Goal: Task Accomplishment & Management: Complete application form

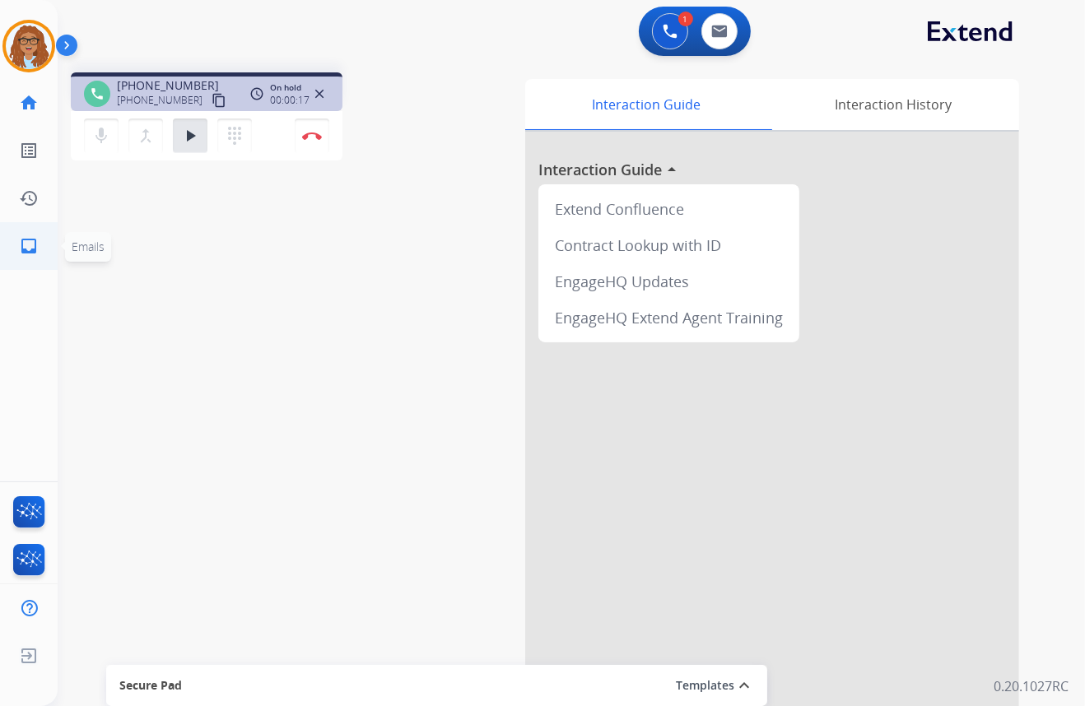
click at [25, 241] on mat-icon "inbox" at bounding box center [29, 246] width 20 height 20
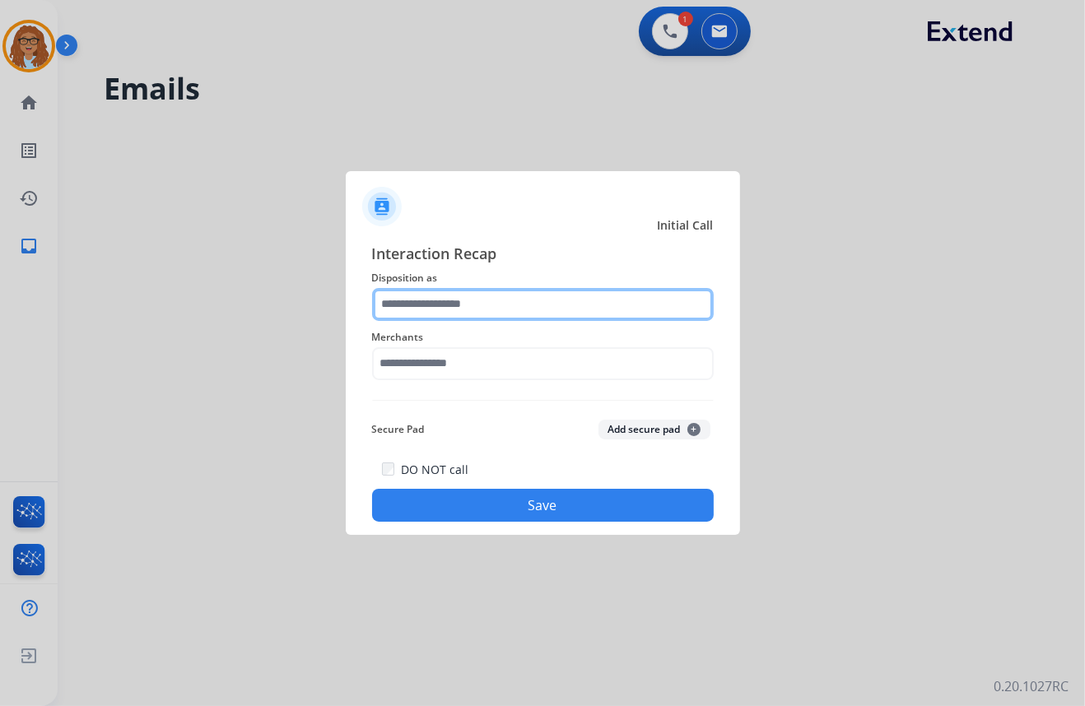
click at [535, 300] on input "text" at bounding box center [543, 304] width 342 height 33
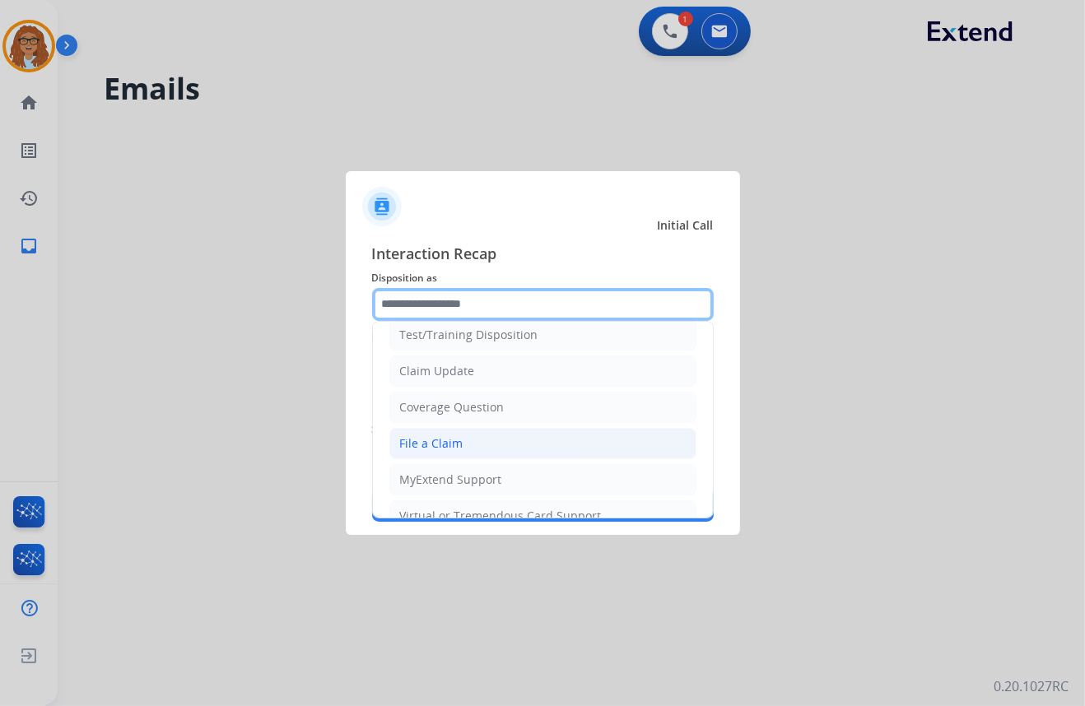
scroll to position [74, 0]
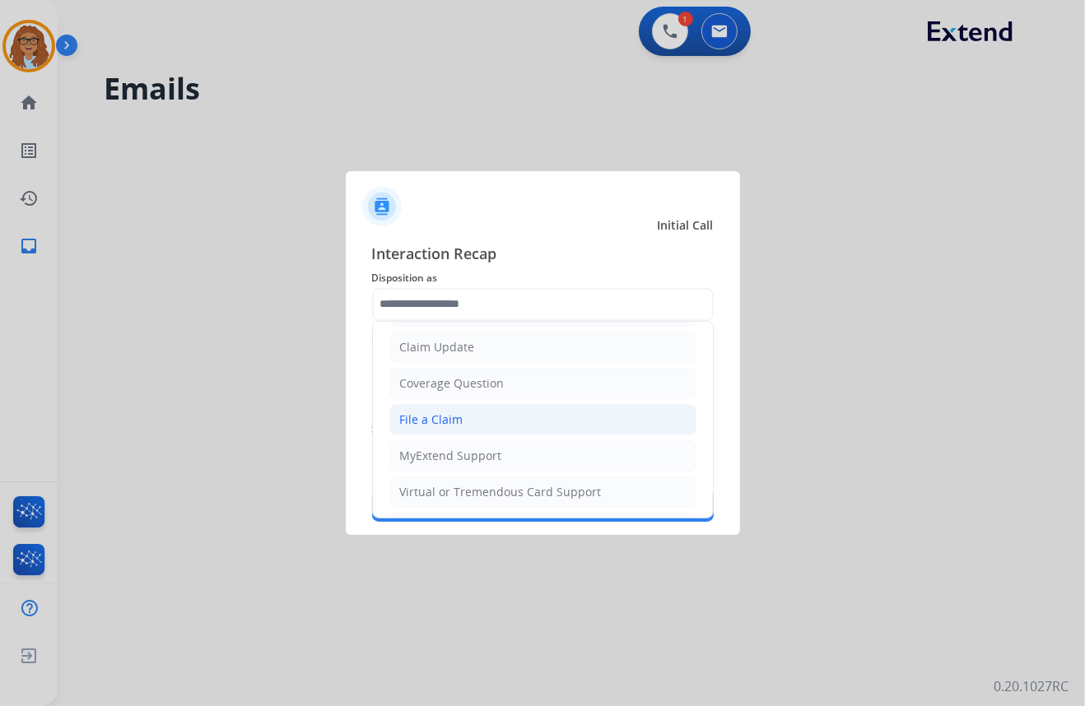
drag, startPoint x: 462, startPoint y: 417, endPoint x: 472, endPoint y: 383, distance: 35.4
click at [462, 415] on li "File a Claim" at bounding box center [542, 419] width 307 height 31
type input "**********"
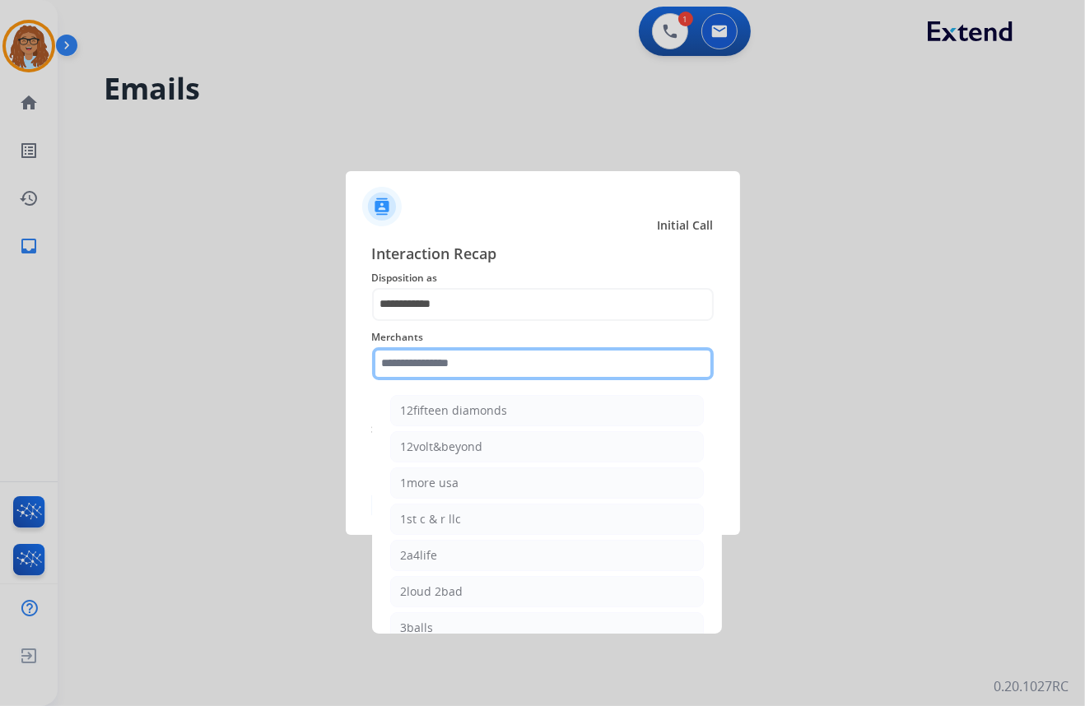
click at [479, 360] on input "text" at bounding box center [543, 363] width 342 height 33
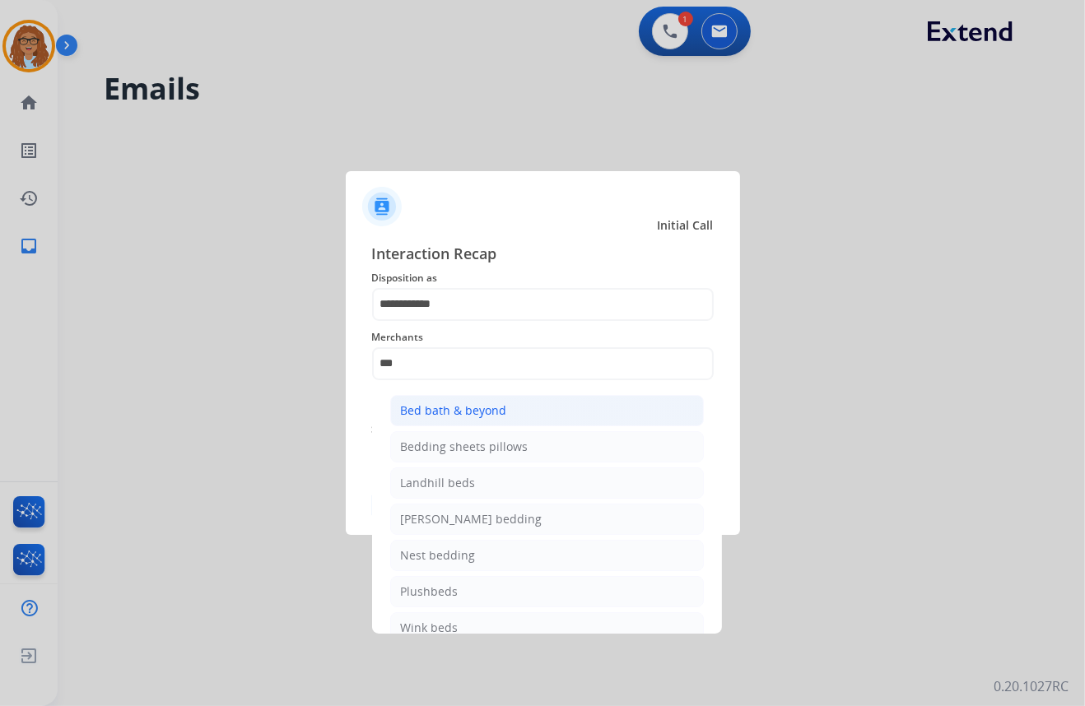
click at [467, 411] on div "Bed bath & beyond" at bounding box center [454, 411] width 106 height 16
type input "**********"
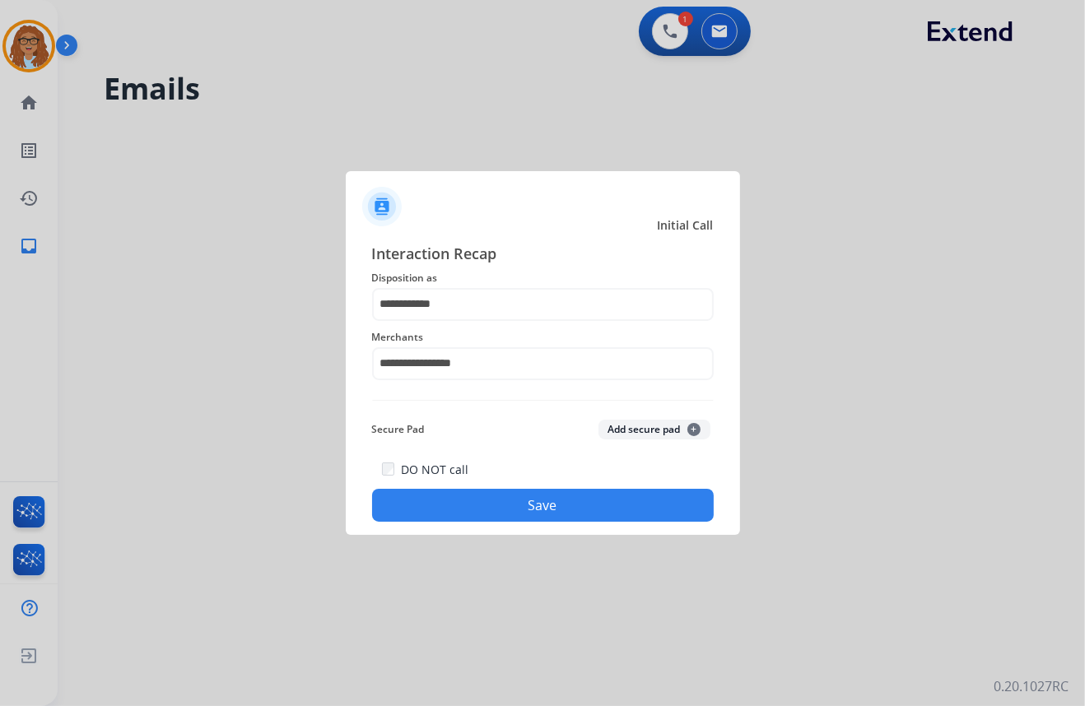
click at [499, 505] on button "Save" at bounding box center [543, 505] width 342 height 33
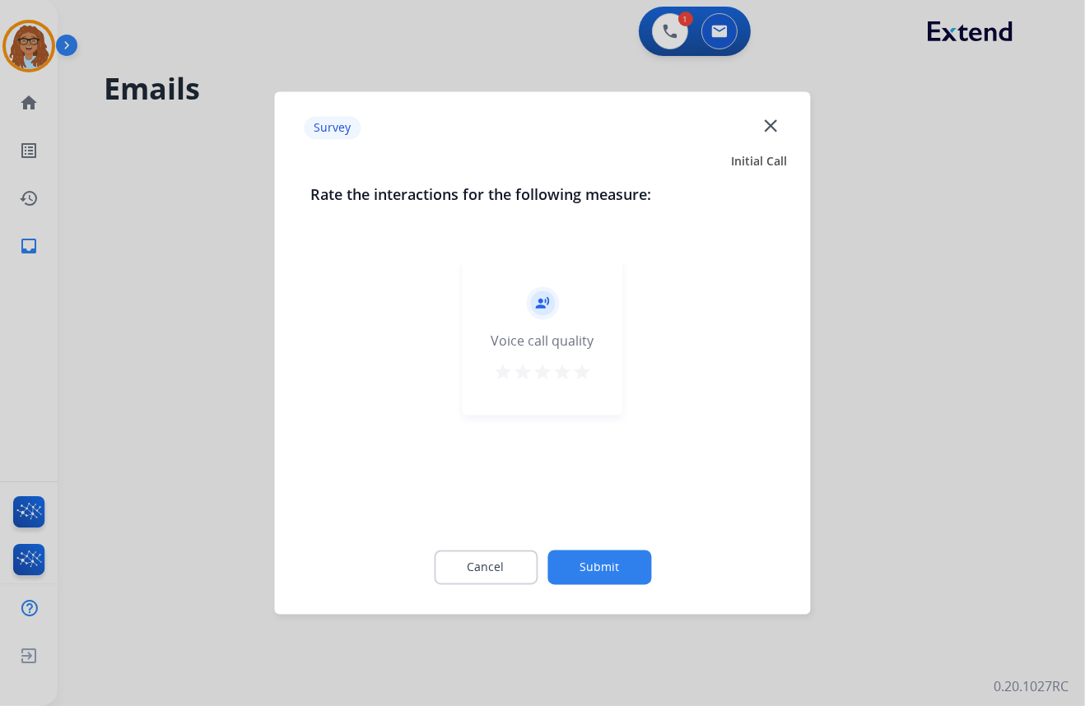
click at [765, 128] on mat-icon "close" at bounding box center [770, 124] width 21 height 21
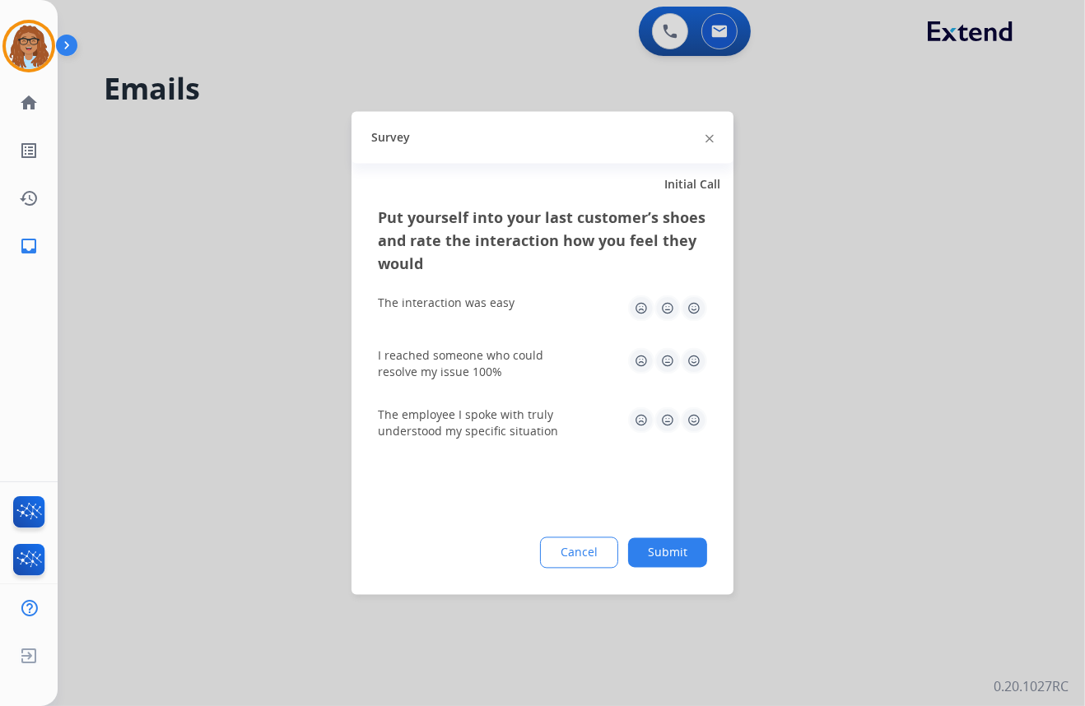
click at [710, 141] on img at bounding box center [709, 138] width 8 height 8
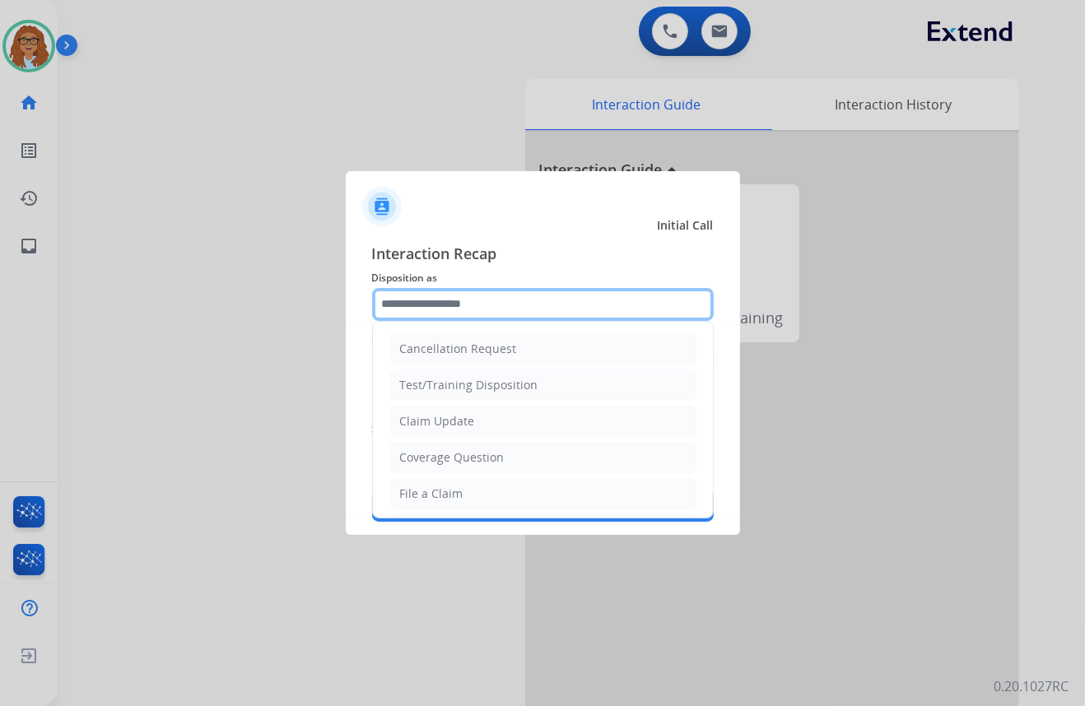
click at [518, 310] on input "text" at bounding box center [543, 304] width 342 height 33
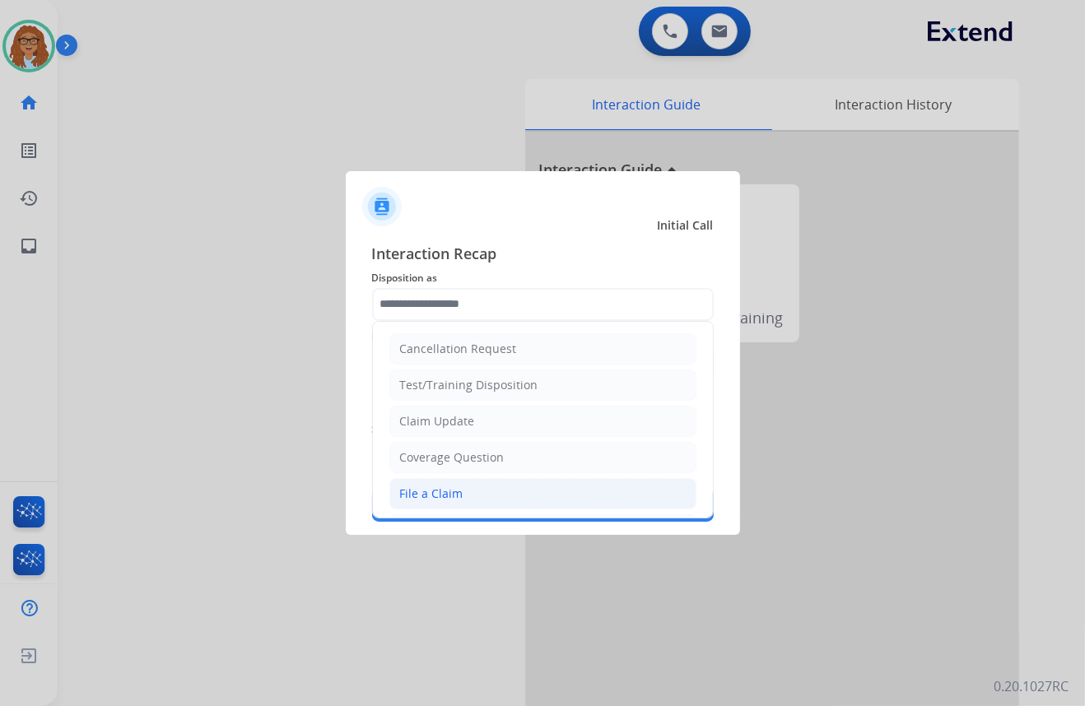
click at [452, 493] on div "File a Claim" at bounding box center [431, 494] width 63 height 16
type input "**********"
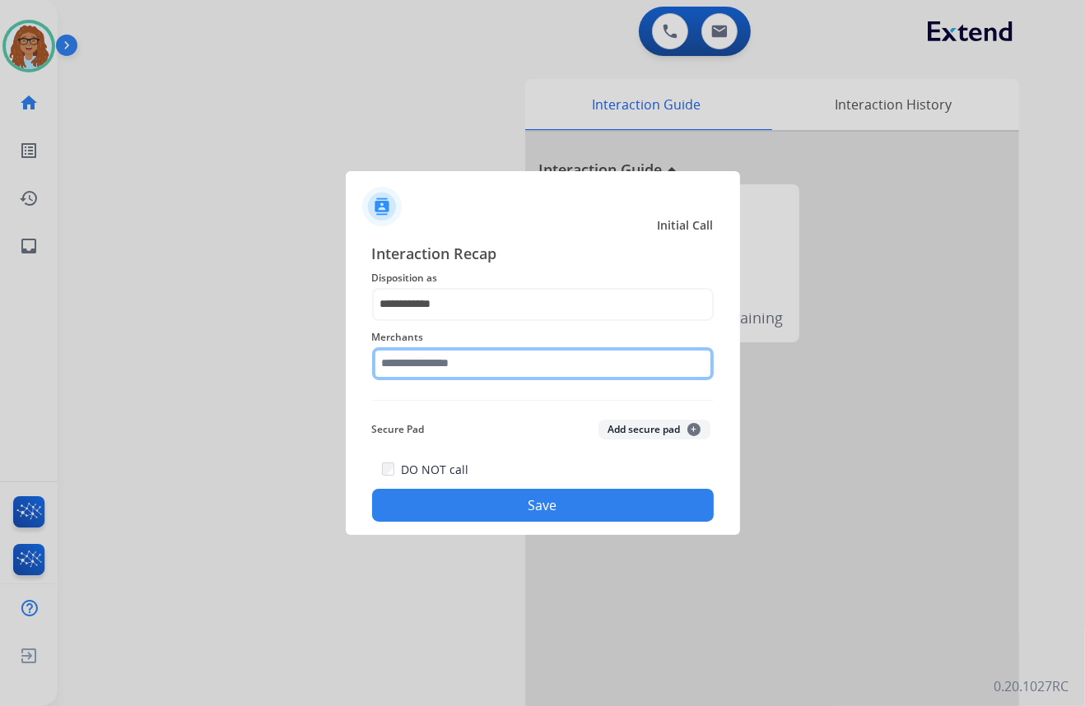
click at [501, 358] on input "text" at bounding box center [543, 363] width 342 height 33
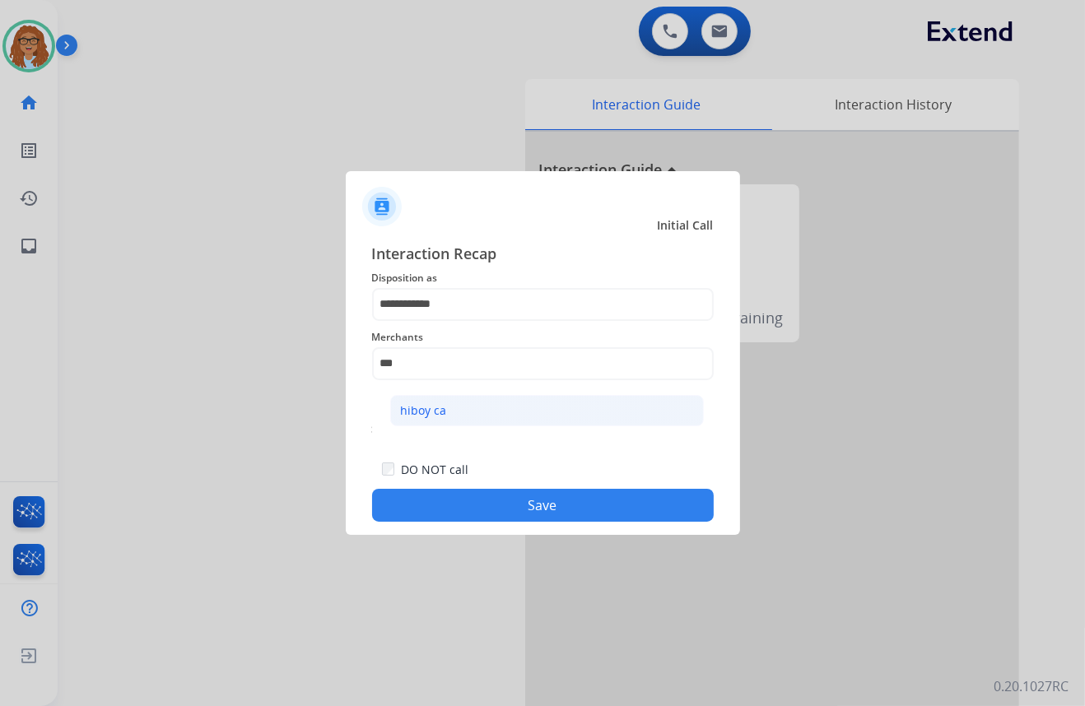
click at [484, 419] on li "hiboy ca" at bounding box center [547, 410] width 314 height 31
type input "********"
click at [471, 505] on button "Save" at bounding box center [543, 505] width 342 height 33
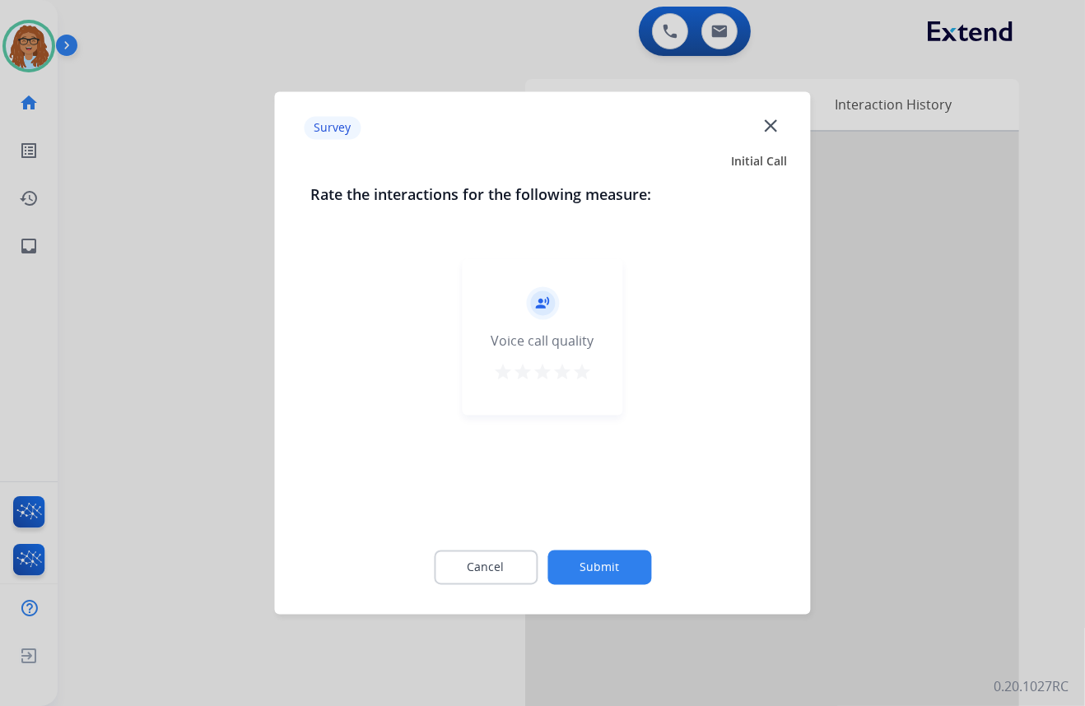
click at [773, 130] on mat-icon "close" at bounding box center [770, 124] width 21 height 21
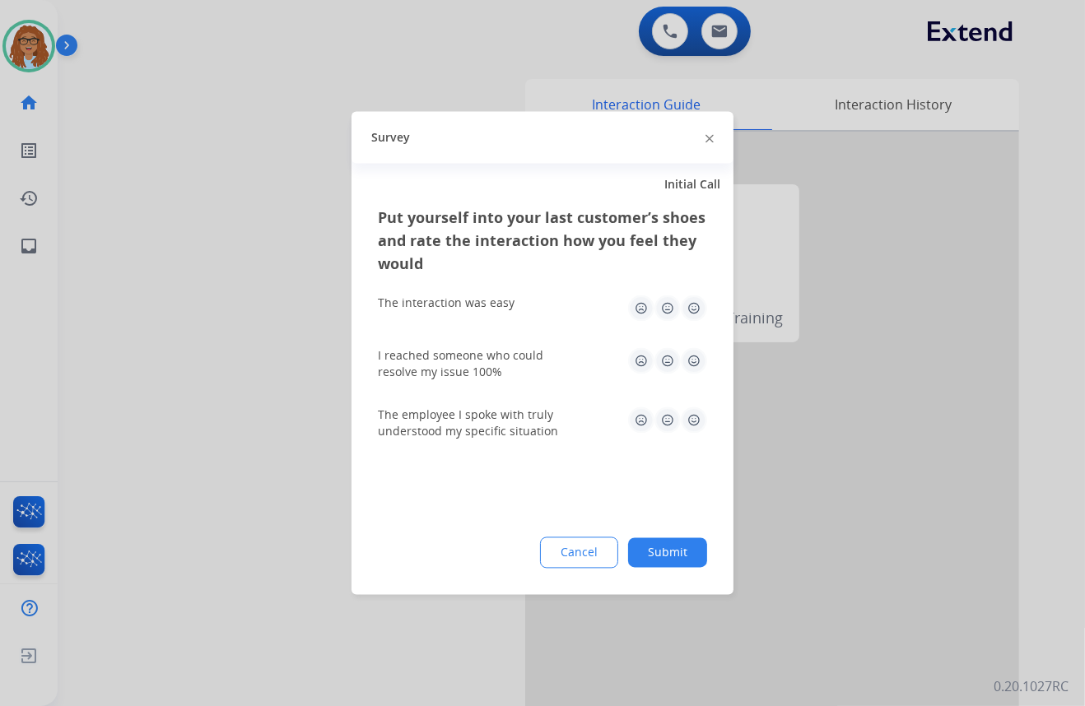
click at [711, 137] on img at bounding box center [709, 138] width 8 height 8
